Goal: Task Accomplishment & Management: Manage account settings

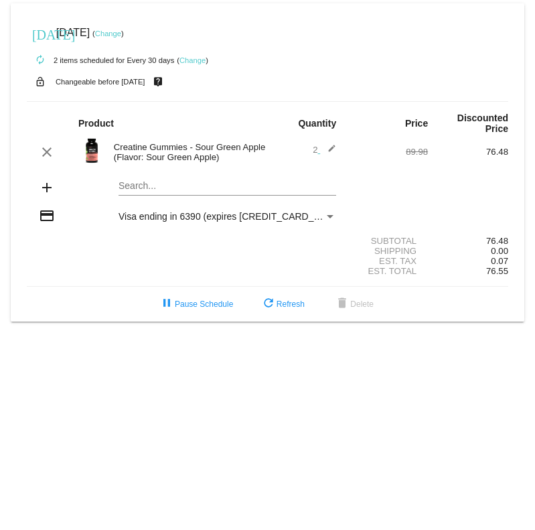
click at [190, 61] on link "Change" at bounding box center [193, 60] width 26 height 8
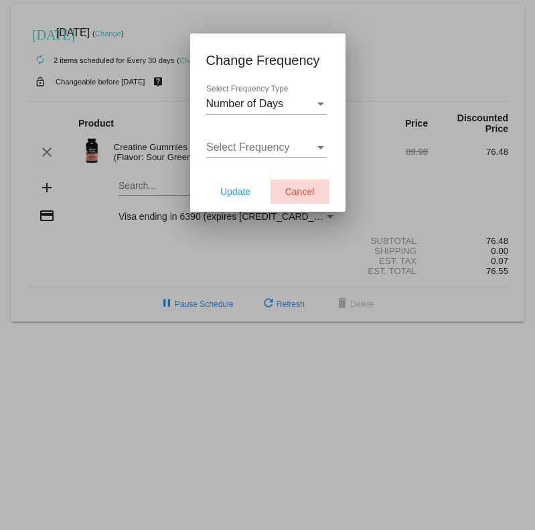
click at [315, 191] on button "Cancel" at bounding box center [300, 192] width 59 height 24
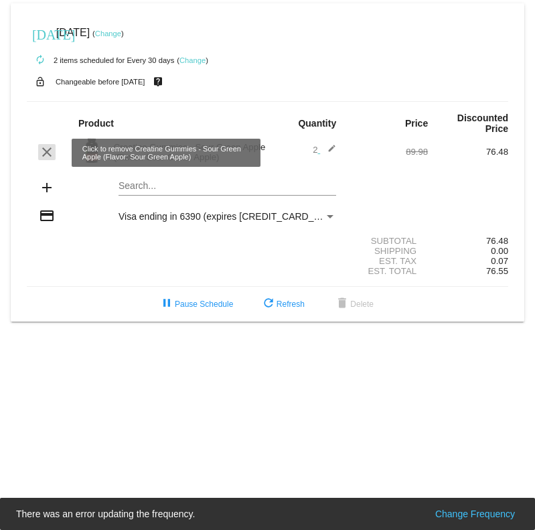
click at [44, 155] on mat-icon "clear" at bounding box center [47, 152] width 16 height 16
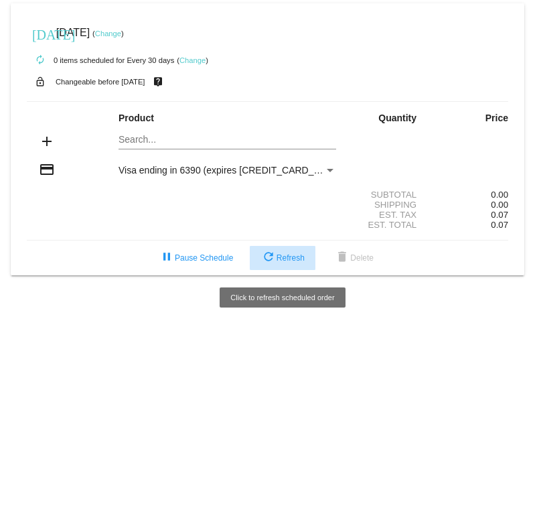
click at [279, 260] on span "refresh Refresh" at bounding box center [283, 257] width 44 height 9
